Goal: Task Accomplishment & Management: Use online tool/utility

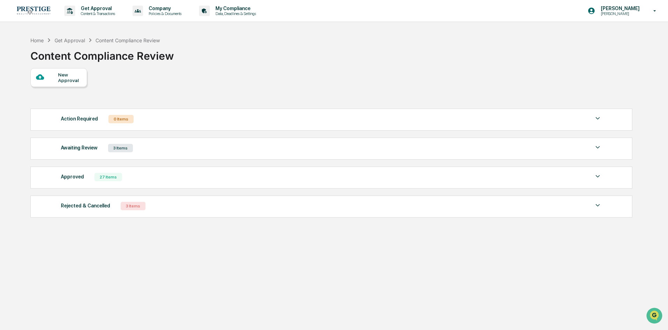
click at [140, 206] on div "3 Items" at bounding box center [133, 206] width 25 height 8
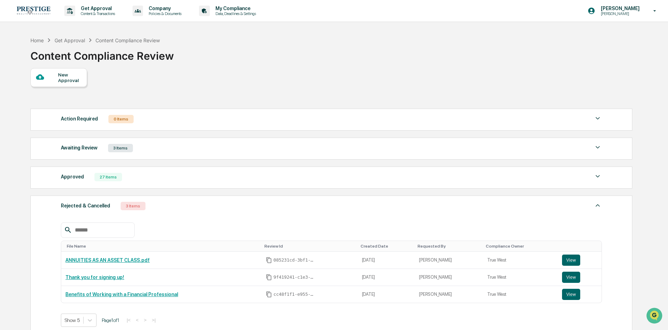
click at [141, 206] on div "3 Items" at bounding box center [133, 206] width 25 height 8
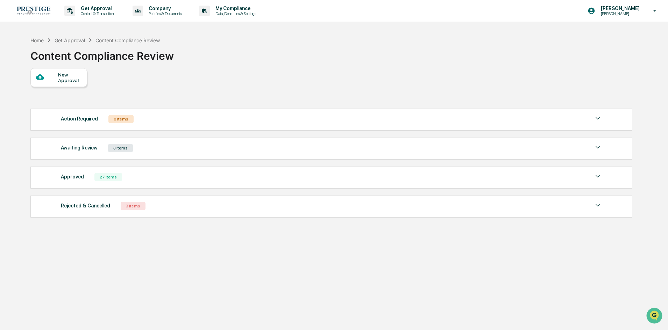
click at [150, 118] on div "Action Required 0 Items" at bounding box center [331, 119] width 541 height 10
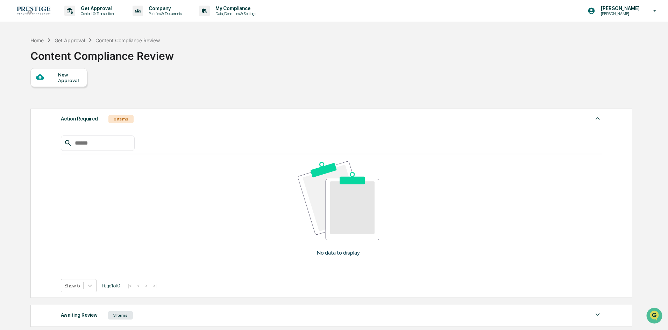
click at [150, 118] on div "Action Required 0 Items" at bounding box center [331, 119] width 541 height 10
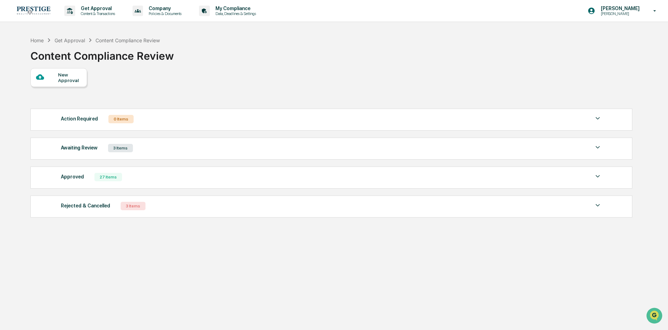
click at [165, 150] on div "Awaiting Review 3 Items" at bounding box center [331, 148] width 541 height 10
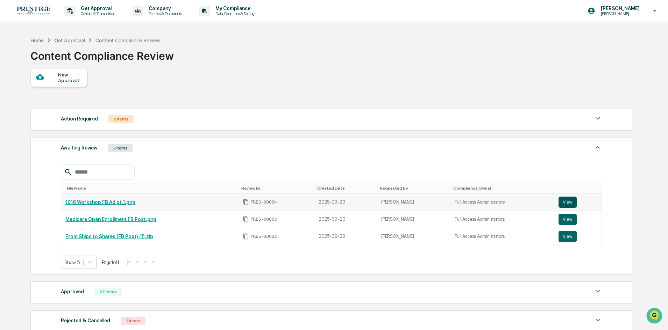
click at [561, 202] on button "View" at bounding box center [567, 202] width 18 height 11
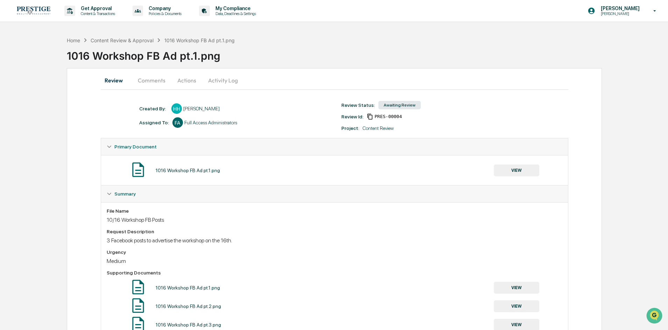
click at [150, 81] on button "Comments" at bounding box center [151, 80] width 39 height 17
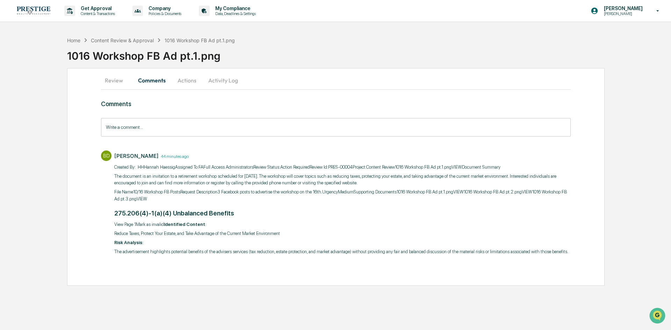
click at [106, 78] on button "Review" at bounding box center [116, 80] width 31 height 17
